Goal: Check status: Check status

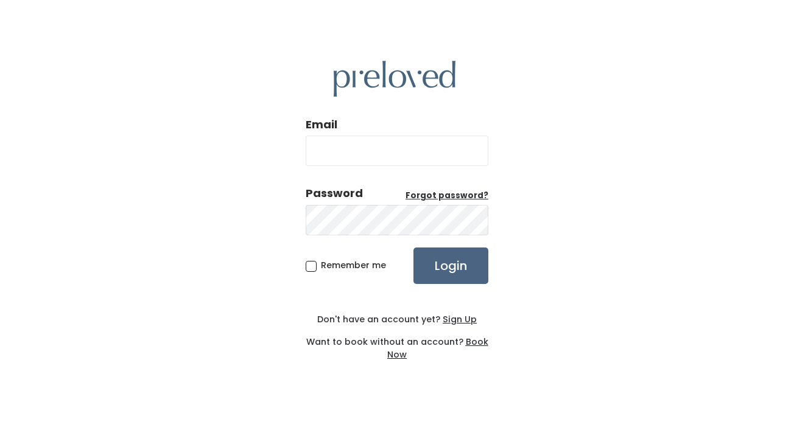
type input "SRYAN5@SLB.COM"
click at [462, 264] on input "Login" at bounding box center [450, 266] width 75 height 37
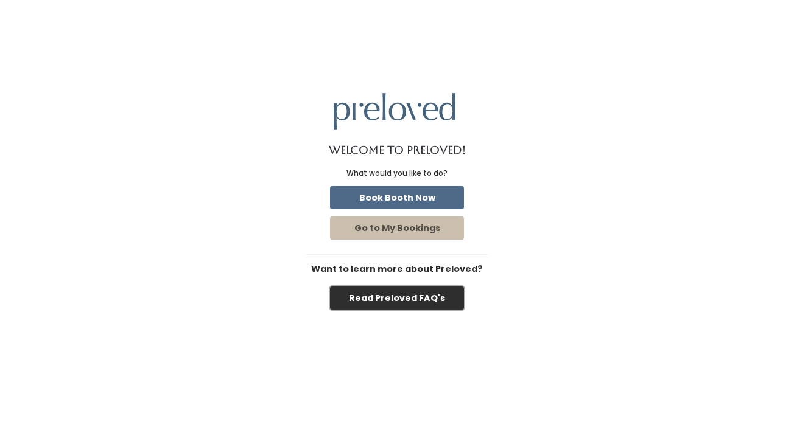
click at [416, 290] on button "Read Preloved FAQ's" at bounding box center [397, 298] width 134 height 23
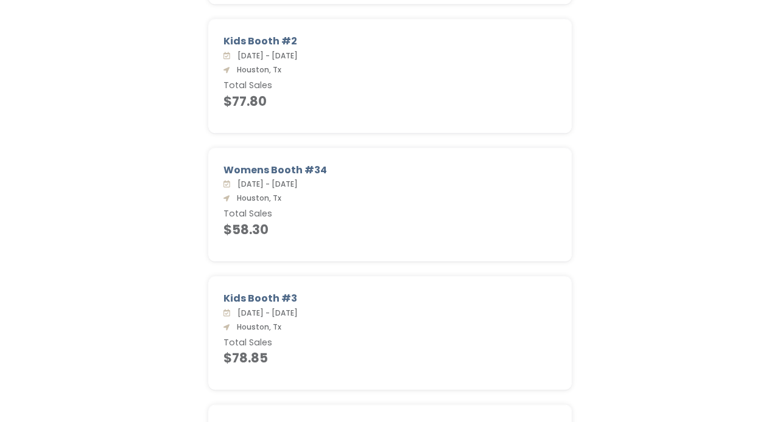
scroll to position [1120, 0]
